Goal: Transaction & Acquisition: Obtain resource

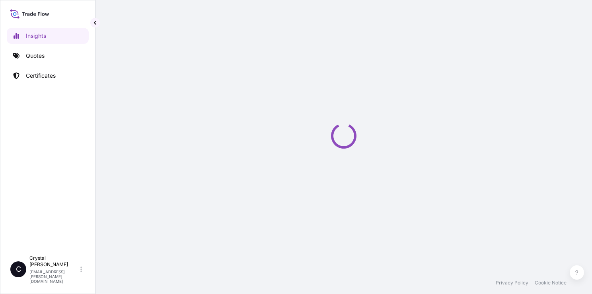
select select "2025"
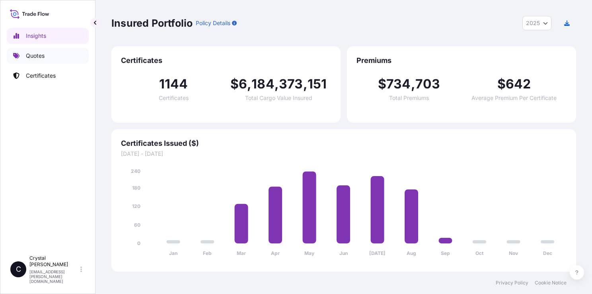
click at [35, 63] on link "Quotes" at bounding box center [48, 56] width 82 height 16
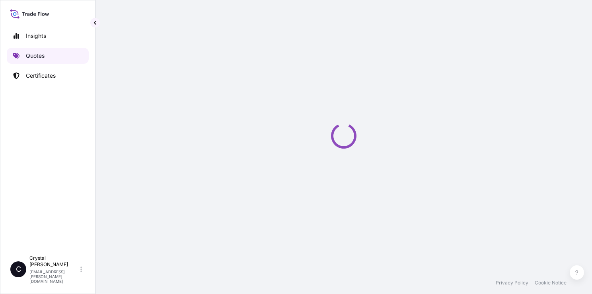
click at [39, 57] on p "Quotes" at bounding box center [35, 56] width 19 height 8
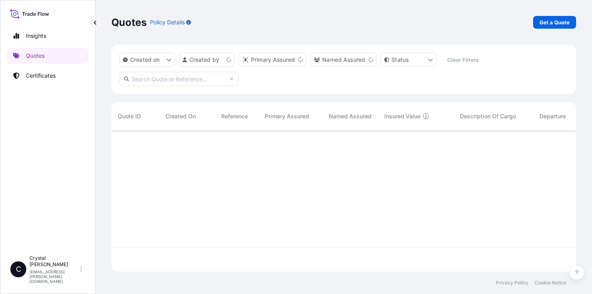
scroll to position [139, 459]
click at [551, 22] on p "Get a Quote" at bounding box center [555, 22] width 30 height 8
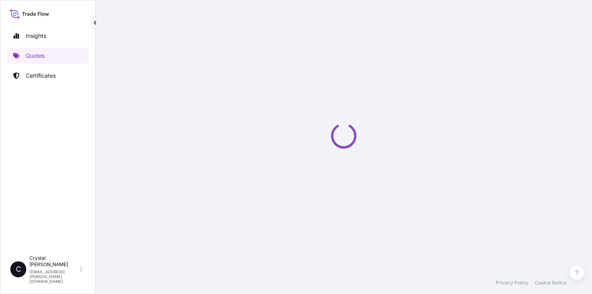
select select "Sea"
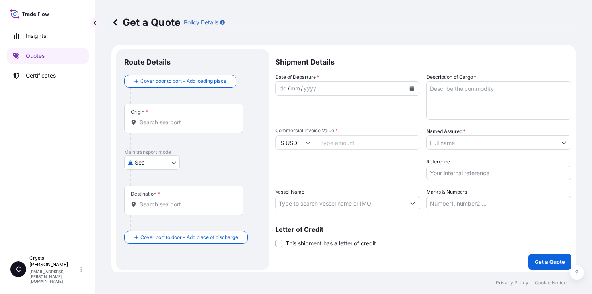
scroll to position [2, 0]
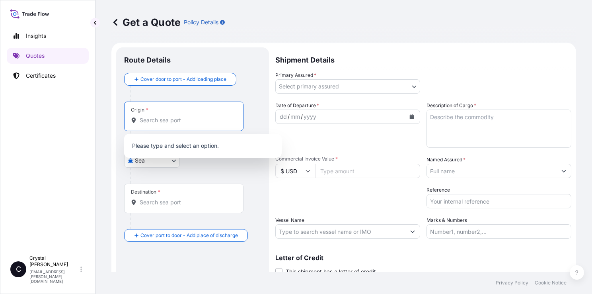
click at [169, 122] on input "Origin *" at bounding box center [187, 120] width 94 height 8
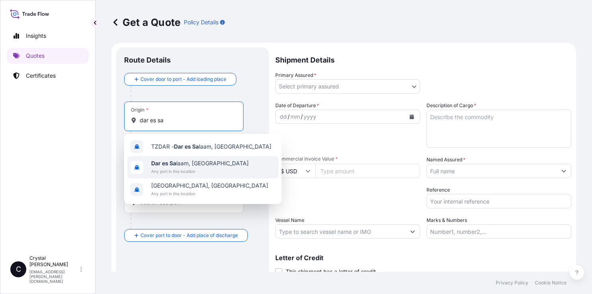
click at [173, 167] on span "Any port in this location" at bounding box center [200, 171] width 98 height 8
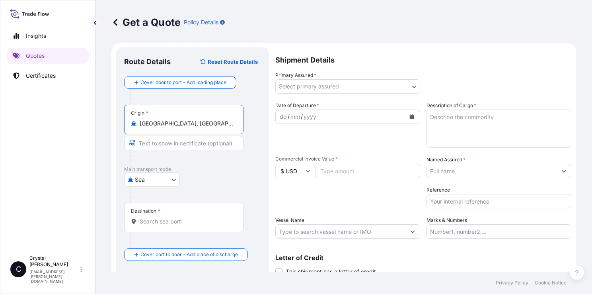
type input "[GEOGRAPHIC_DATA], [GEOGRAPHIC_DATA]"
click at [161, 218] on input "Destination *" at bounding box center [187, 221] width 94 height 8
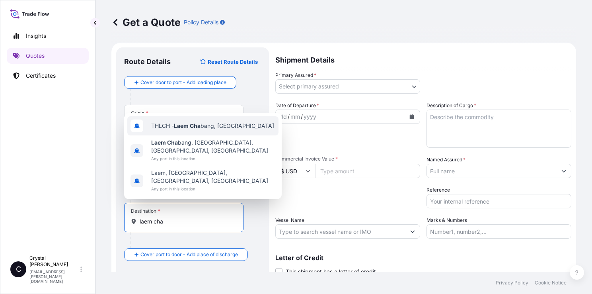
click at [215, 122] on span "THLCH - Laem Cha bang, Thailand" at bounding box center [212, 126] width 123 height 8
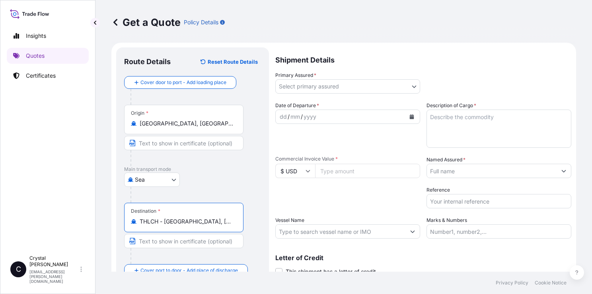
type input "THLCH - Laem Chabang, Thailand"
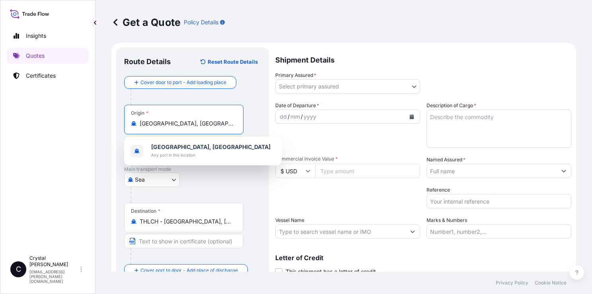
click at [217, 126] on input "Dar es Salaam, Tanzania" at bounding box center [187, 123] width 94 height 8
click at [50, 106] on div "Insights Quotes Certificates C Crystal Huang crystal.huang@ixmetals.com Get a Q…" at bounding box center [296, 147] width 592 height 294
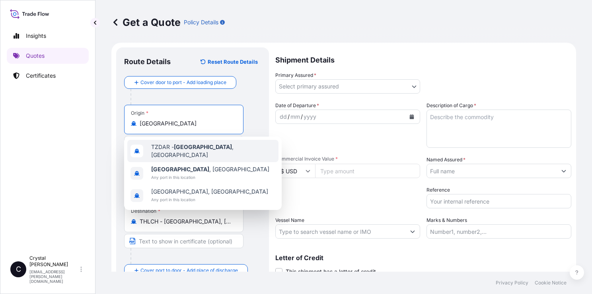
click at [224, 147] on span "TZDAR - Dar es Salaam , Tanzania" at bounding box center [213, 151] width 124 height 16
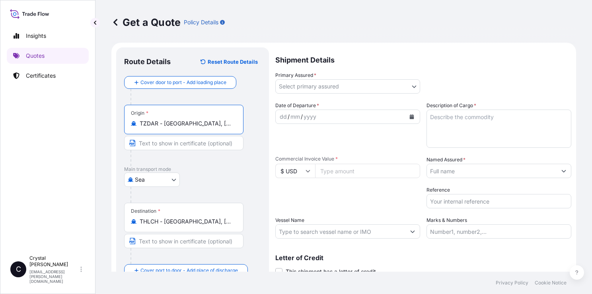
type input "TZDAR - Dar es Salaam, Tanzania"
click at [255, 182] on div "Sea Air Road Mail / Parcel Post Sea" at bounding box center [192, 179] width 137 height 14
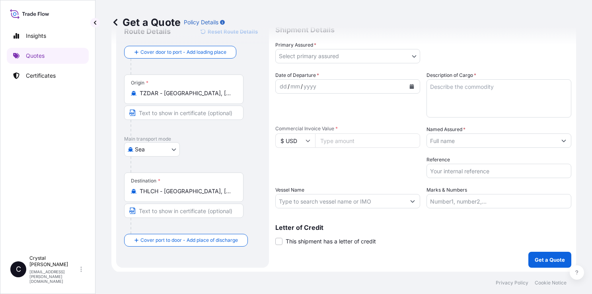
scroll to position [0, 0]
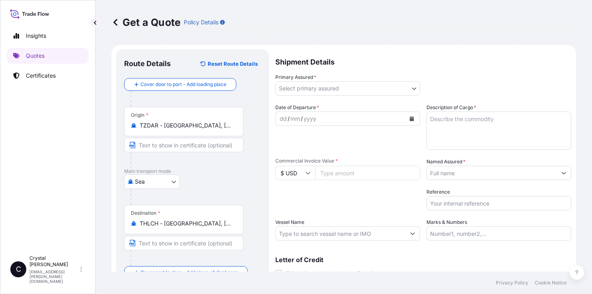
click at [361, 87] on body "Insights Quotes Certificates C Crystal Huang crystal.huang@ixmetals.com Get a Q…" at bounding box center [296, 147] width 592 height 294
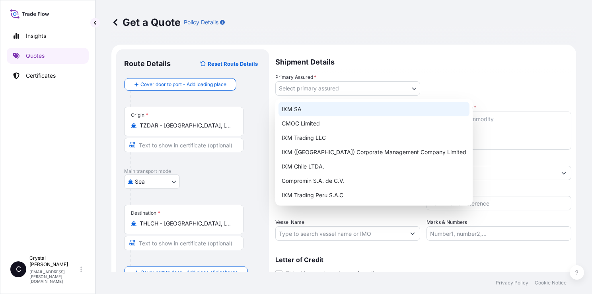
click at [305, 112] on div "IXM SA" at bounding box center [374, 109] width 191 height 14
select select "31846"
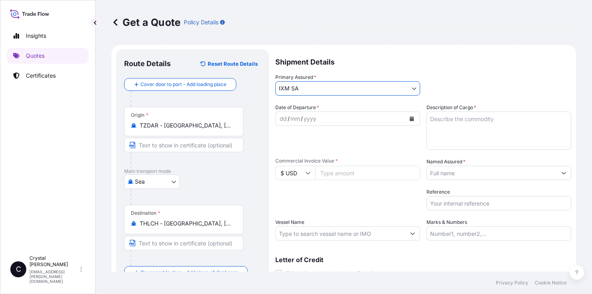
click at [410, 119] on icon "Calendar" at bounding box center [412, 118] width 4 height 5
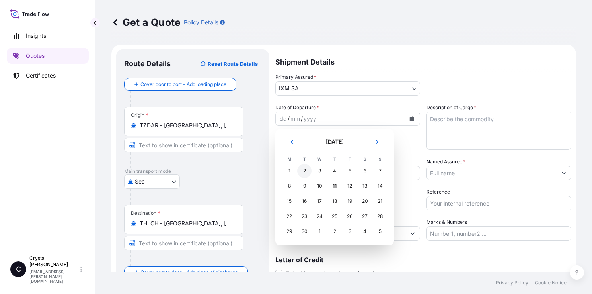
click at [304, 171] on div "2" at bounding box center [304, 171] width 14 height 14
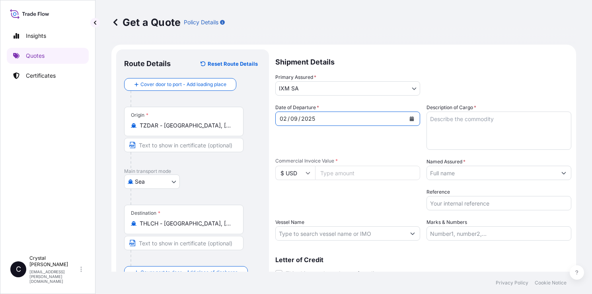
click at [470, 122] on textarea "Description of Cargo *" at bounding box center [499, 130] width 145 height 38
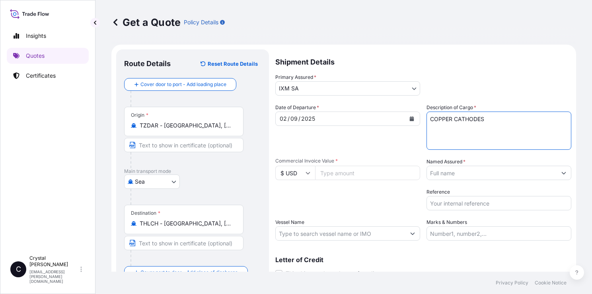
type textarea "COPPER CATHODES"
click at [339, 171] on input "Commercial Invoice Value *" at bounding box center [367, 173] width 105 height 14
click at [375, 170] on input "Commercial Invoice Value *" at bounding box center [367, 173] width 105 height 14
paste input "2967326.84"
type input "2967326.84"
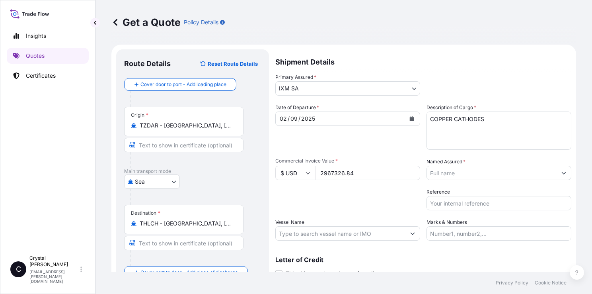
click at [380, 205] on div "Packing Category Type to search a container mode Please select a primary mode o…" at bounding box center [347, 199] width 145 height 22
click at [466, 175] on input "Named Assured *" at bounding box center [492, 173] width 130 height 14
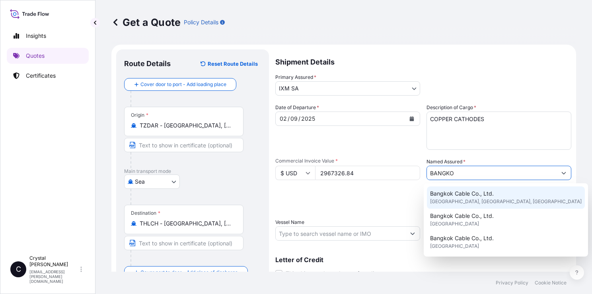
click at [529, 193] on div "Bangkok Cable Co., Ltd. Bangkok, Bangkok, Thailand" at bounding box center [506, 197] width 158 height 22
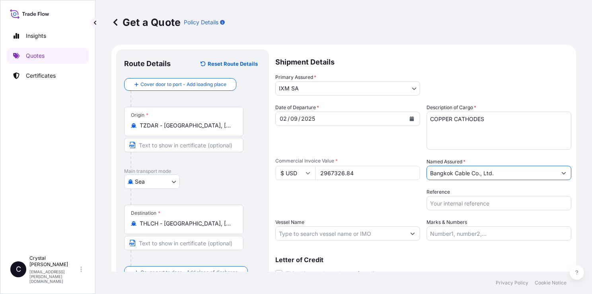
type input "Bangkok Cable Co., Ltd."
click at [465, 204] on input "Reference" at bounding box center [499, 203] width 145 height 14
paste input "S101.08111/090"
type input "S101.08111/090"
click at [320, 233] on input "Vessel Name" at bounding box center [341, 233] width 130 height 14
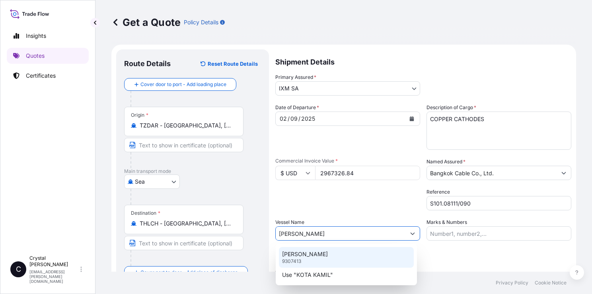
click at [366, 256] on div "KOTA KAMIL 9307413" at bounding box center [346, 257] width 135 height 21
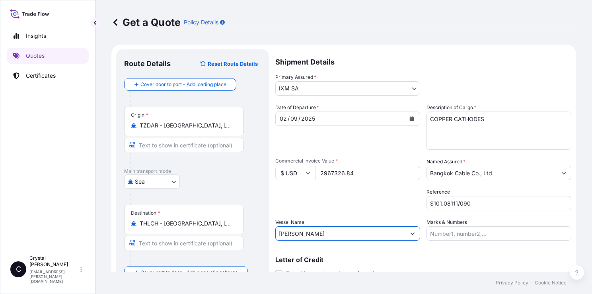
scroll to position [32, 0]
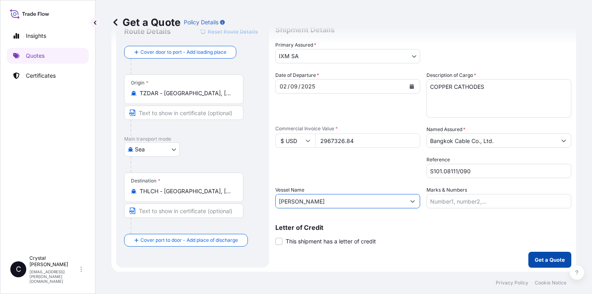
type input "KOTA KAMIL"
click at [554, 260] on p "Get a Quote" at bounding box center [550, 260] width 30 height 8
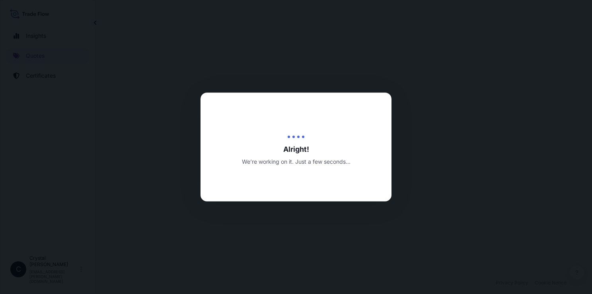
select select "Sea"
select select "31846"
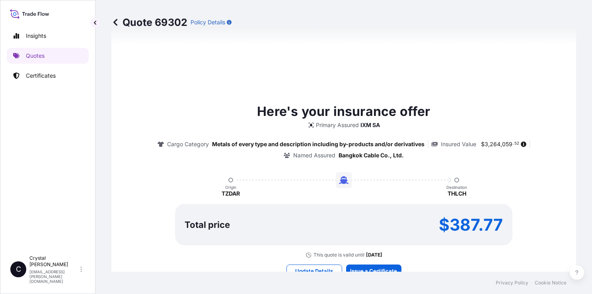
scroll to position [431, 0]
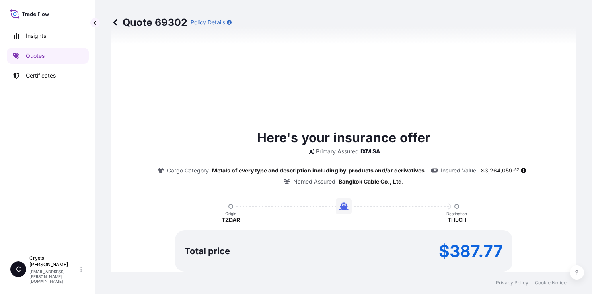
type input "11/09/2025"
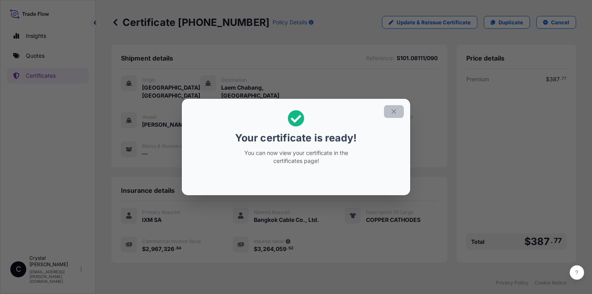
click at [394, 112] on icon "button" at bounding box center [394, 111] width 4 height 4
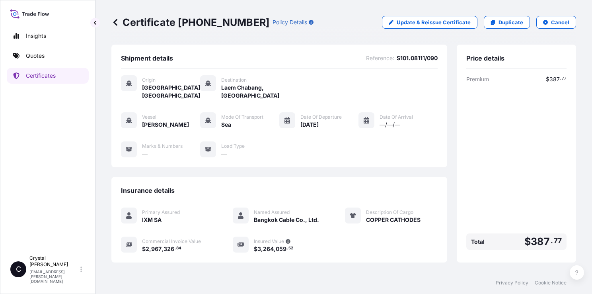
scroll to position [72, 0]
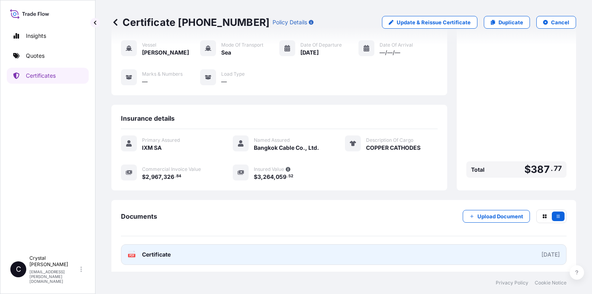
click at [173, 256] on link "PDF Certificate 2025-09-11" at bounding box center [344, 254] width 446 height 21
